Goal: Task Accomplishment & Management: Manage account settings

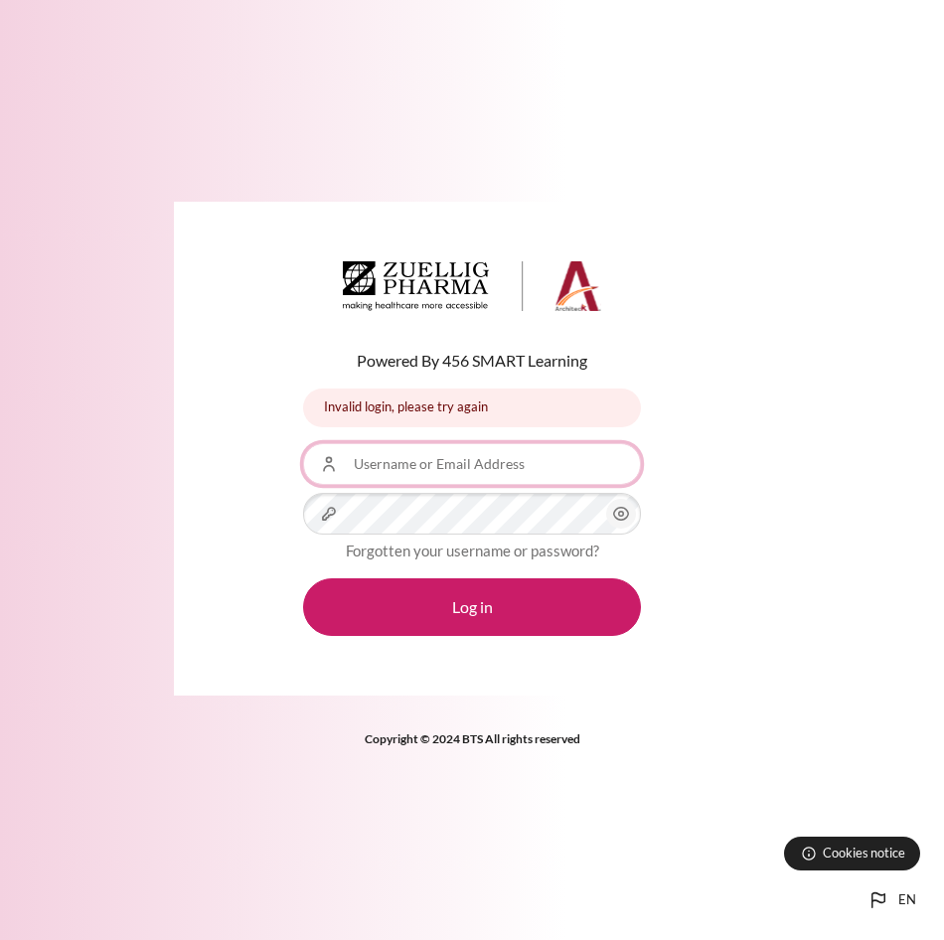
type input "cjbenavides@zuelligpharma.com"
click at [532, 455] on input "cjbenavides@zuelligpharma.com" at bounding box center [472, 464] width 338 height 42
click at [713, 465] on div "Powered By 456 SMART Learning Invalid login, please try again Invalid login, pl…" at bounding box center [472, 449] width 596 height 494
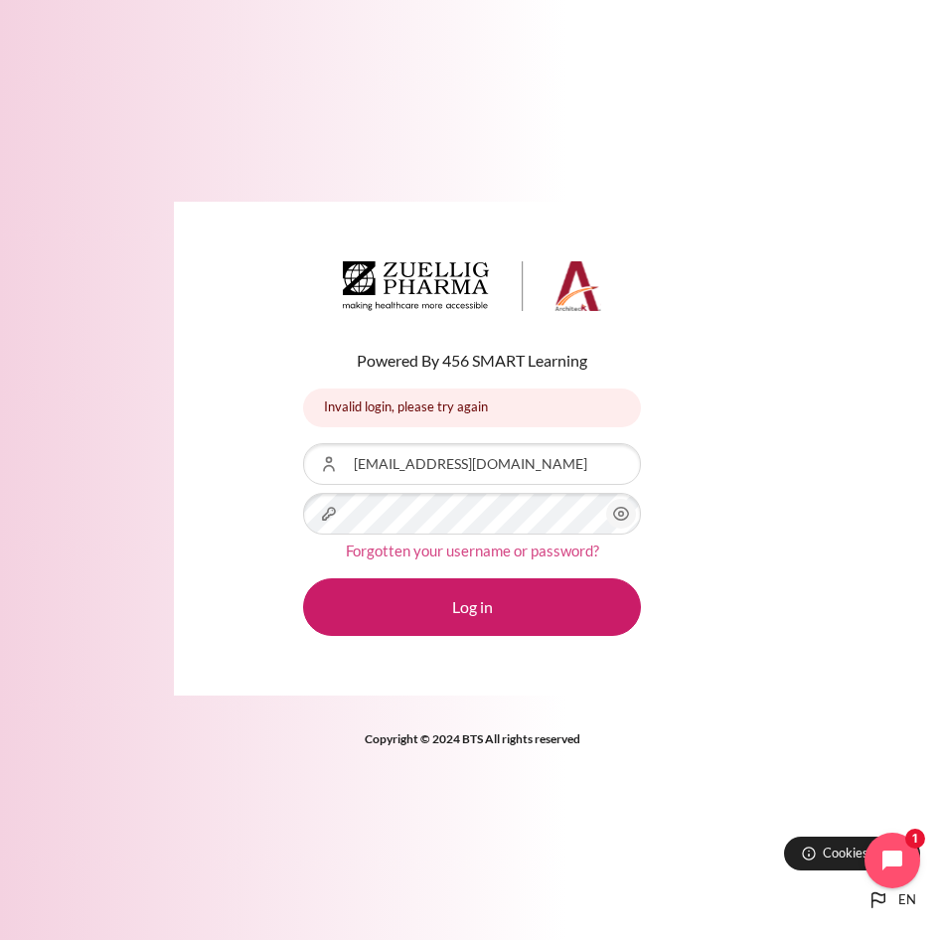
click at [542, 550] on link "Forgotten your username or password?" at bounding box center [472, 551] width 253 height 18
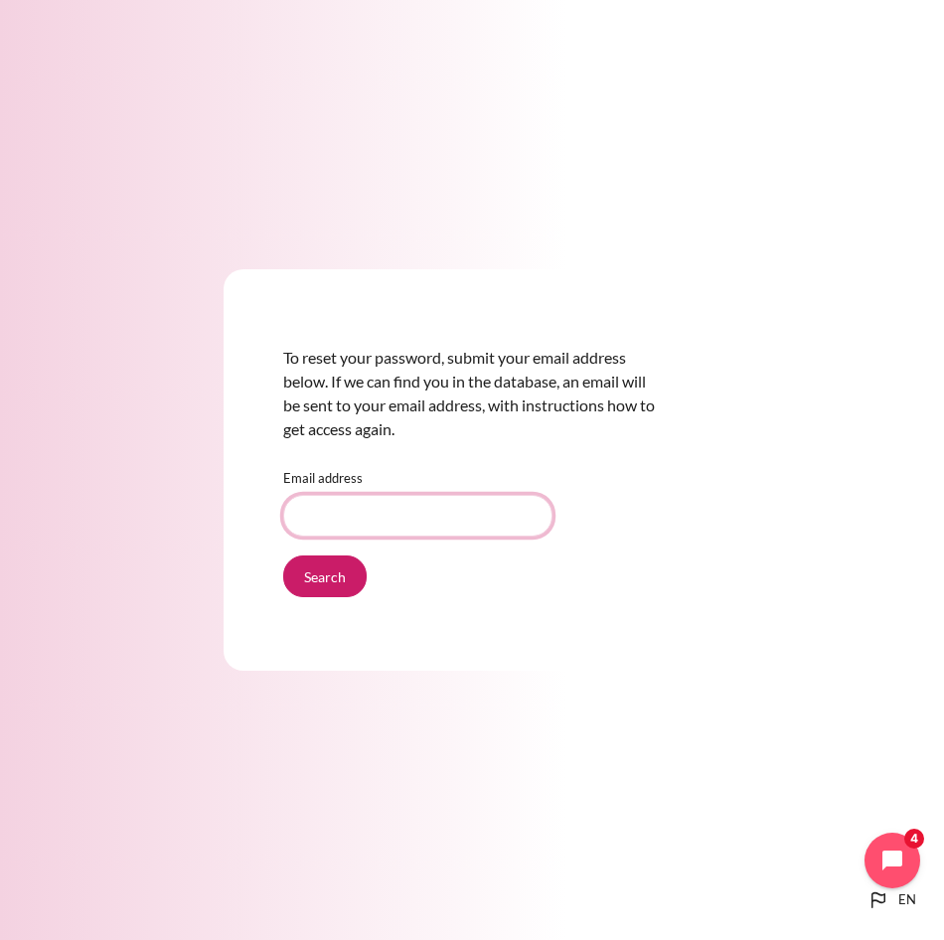
click at [335, 496] on input "Email address" at bounding box center [417, 516] width 269 height 42
type input "@"
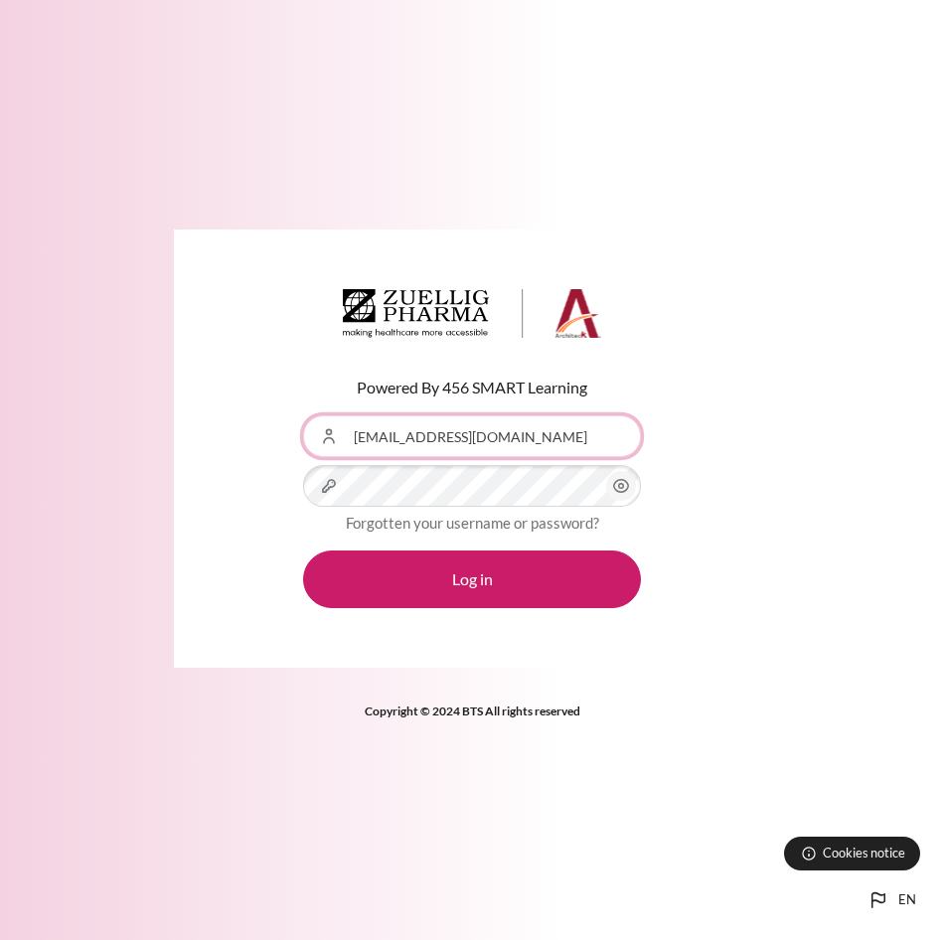
click at [435, 438] on input "cjbenavides@zuelligpharma.com" at bounding box center [472, 436] width 338 height 42
type input "[EMAIL_ADDRESS][DOMAIN_NAME]"
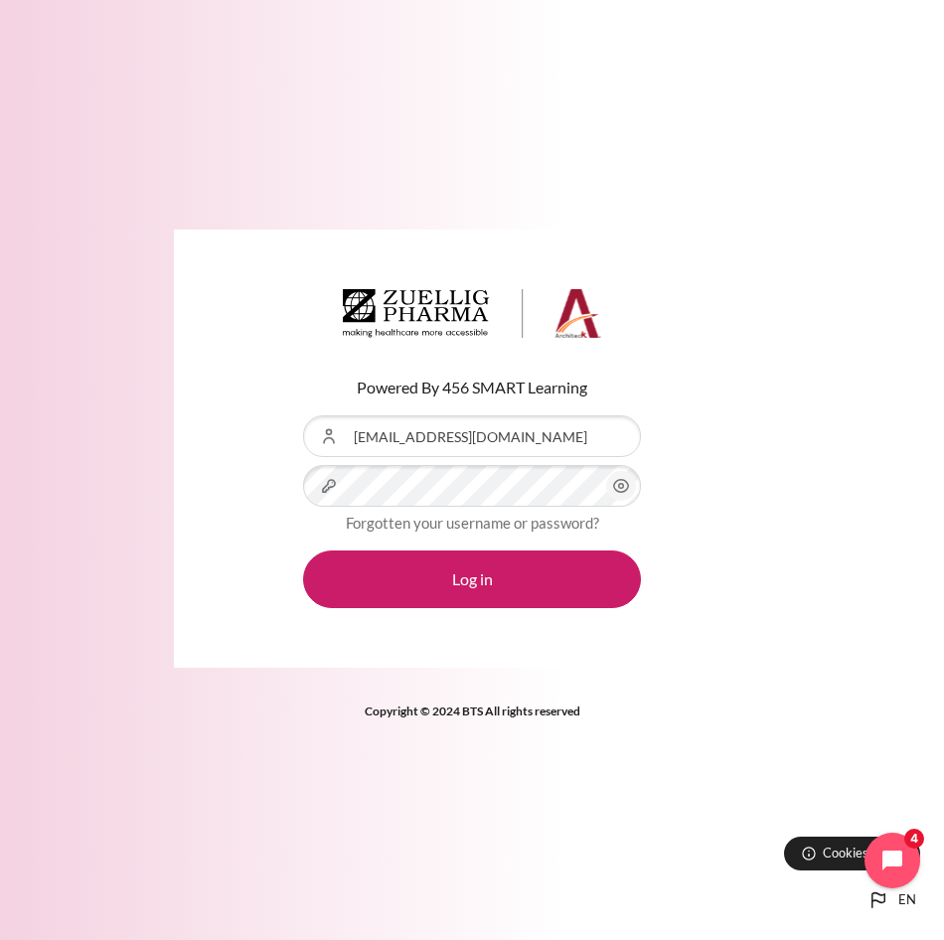
click at [619, 497] on icon "Content" at bounding box center [621, 486] width 24 height 24
click at [749, 547] on div "Powered By 456 SMART Learning Username or Email Address cjbe@zuelligpharma.com …" at bounding box center [472, 449] width 596 height 439
click at [819, 485] on div "Powered By 456 SMART Learning Username or Email Address cjbe@zuelligpharma.com …" at bounding box center [472, 449] width 944 height 439
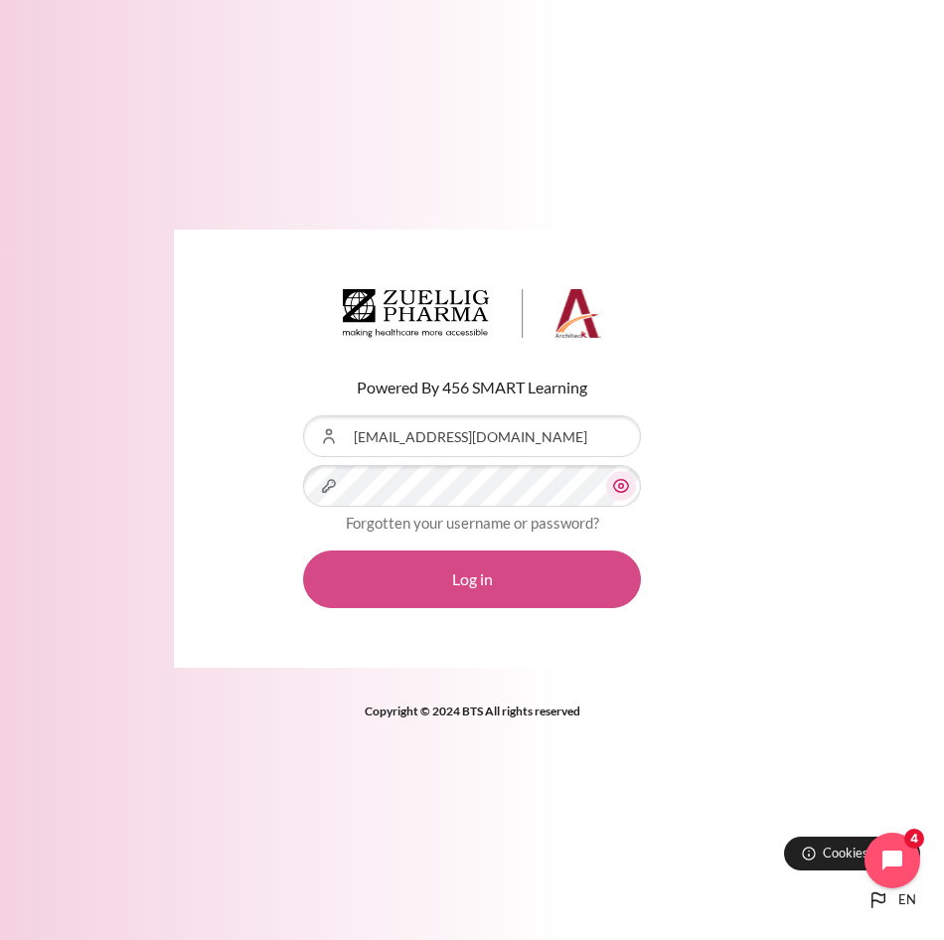
click at [473, 587] on button "Log in" at bounding box center [472, 579] width 338 height 58
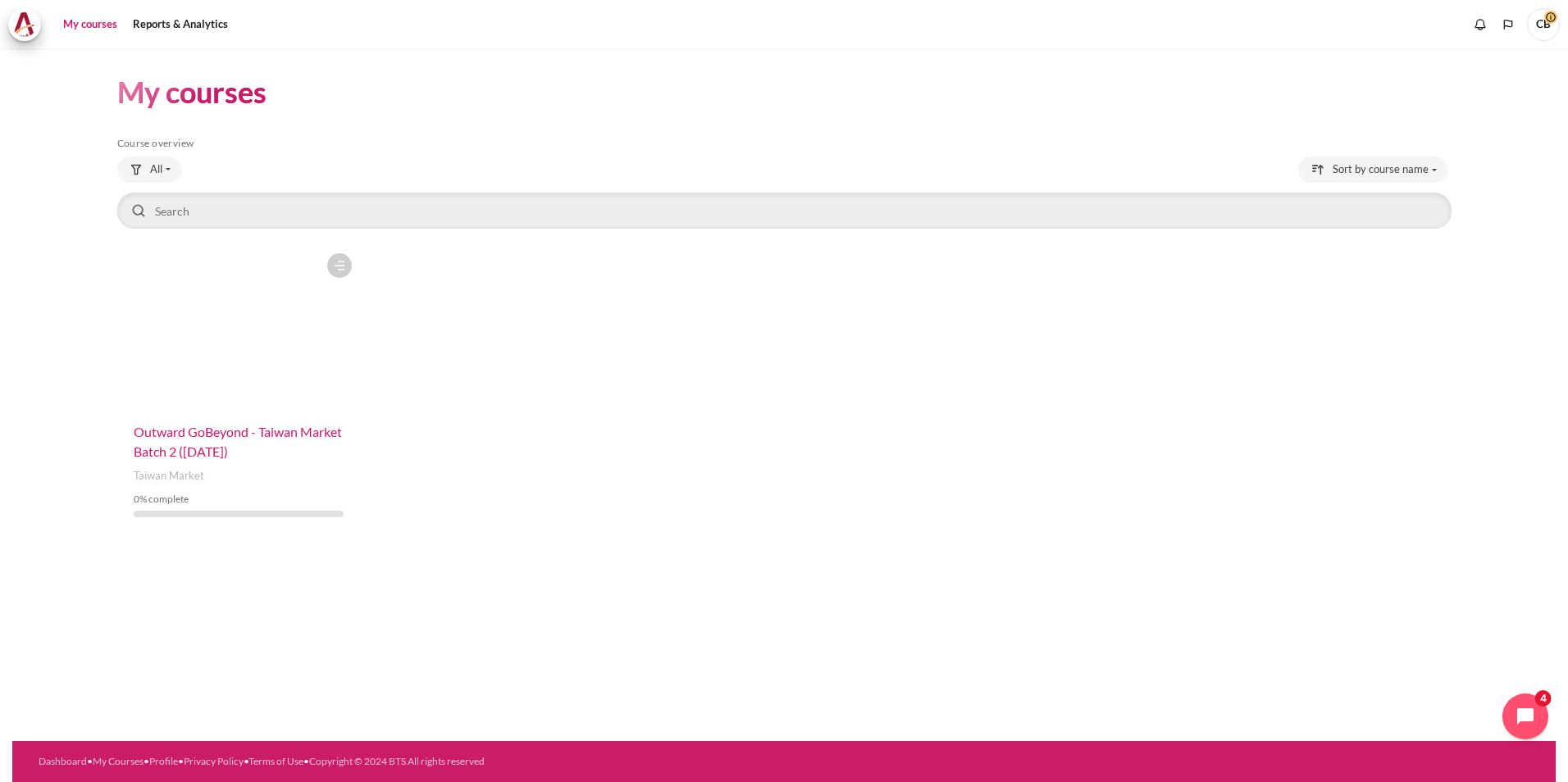
click at [232, 438] on span "Outward GoBeyond - Taiwan Market Batch 2 ([DATE])" at bounding box center [238, 441] width 208 height 35
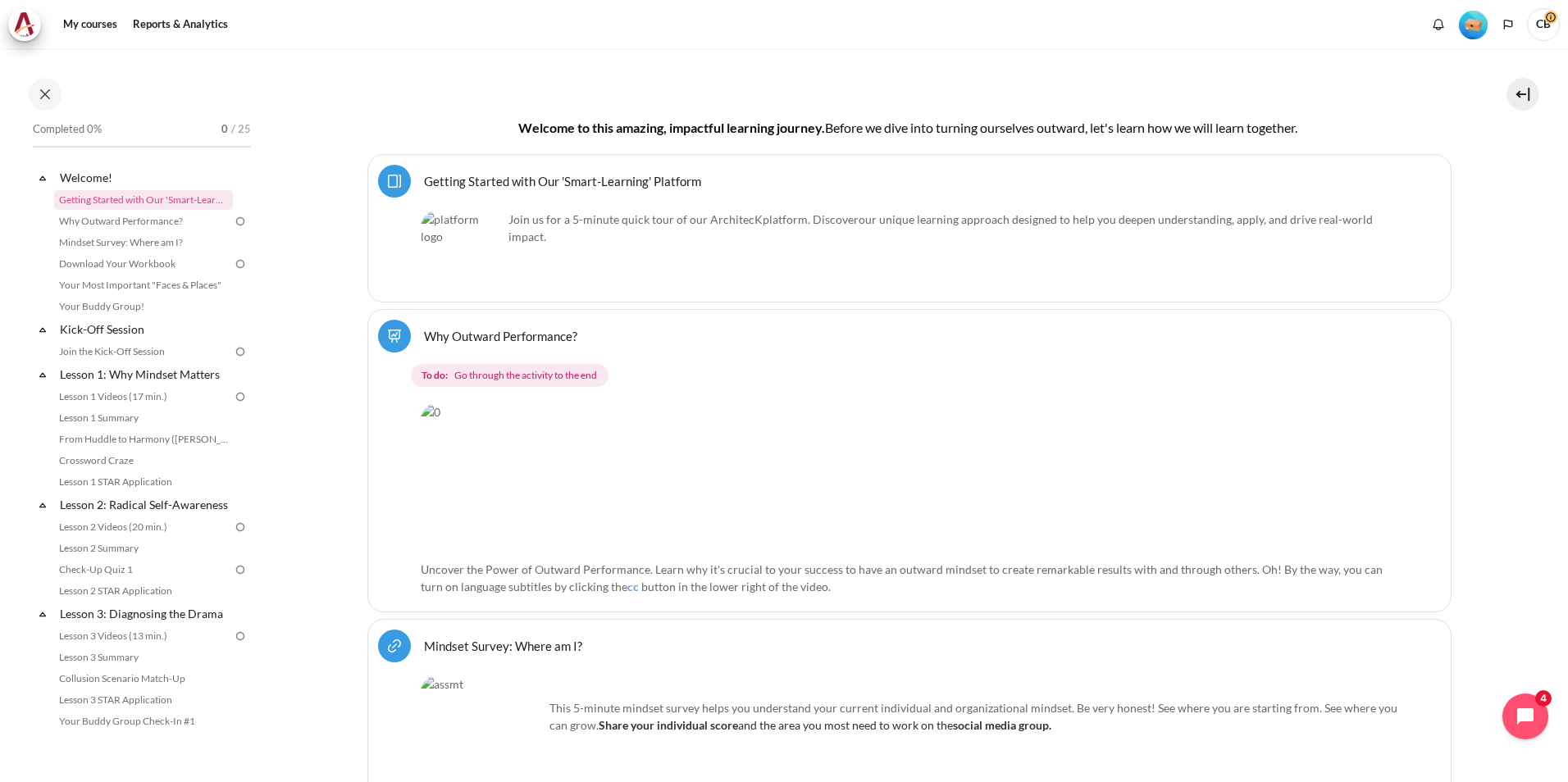
scroll to position [459, 0]
